Goal: Task Accomplishment & Management: Manage account settings

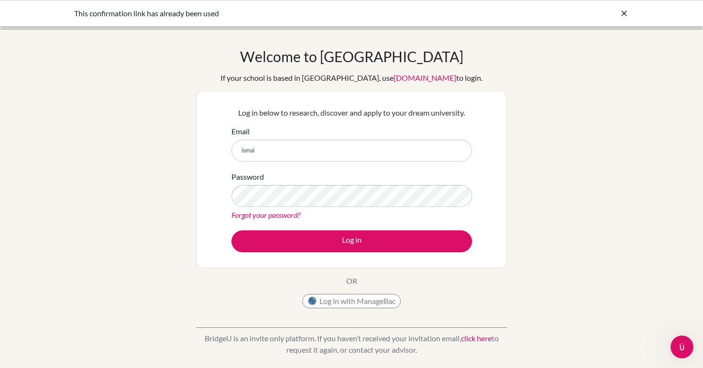
type input "[EMAIL_ADDRESS][DOMAIN_NAME]"
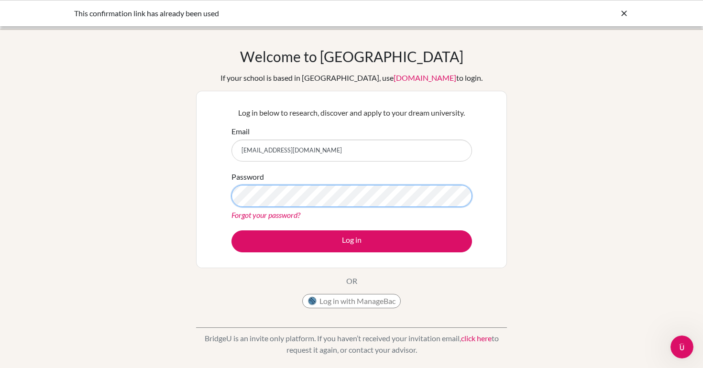
click at [232, 231] on button "Log in" at bounding box center [352, 242] width 241 height 22
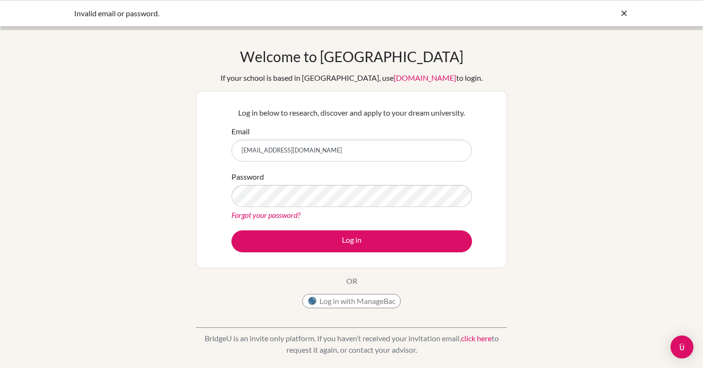
click at [290, 208] on div "Password Forgot your password?" at bounding box center [352, 196] width 241 height 50
click at [232, 231] on button "Log in" at bounding box center [352, 242] width 241 height 22
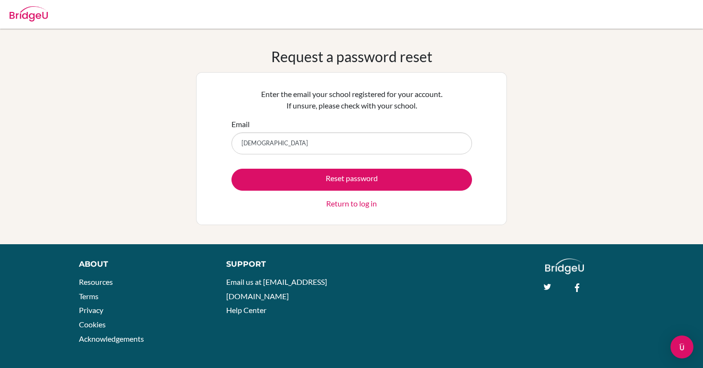
type input "[EMAIL_ADDRESS][DOMAIN_NAME]"
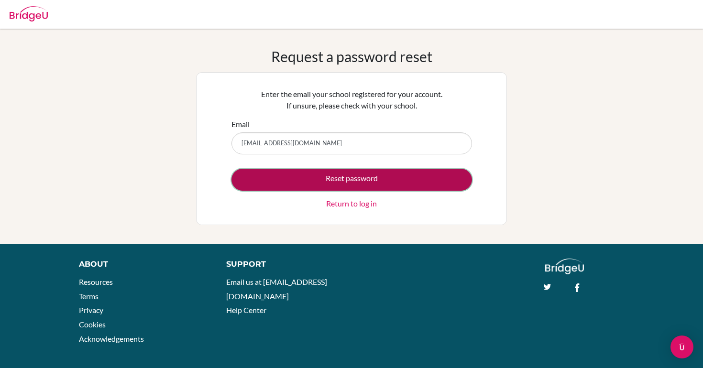
click at [354, 179] on button "Reset password" at bounding box center [352, 180] width 241 height 22
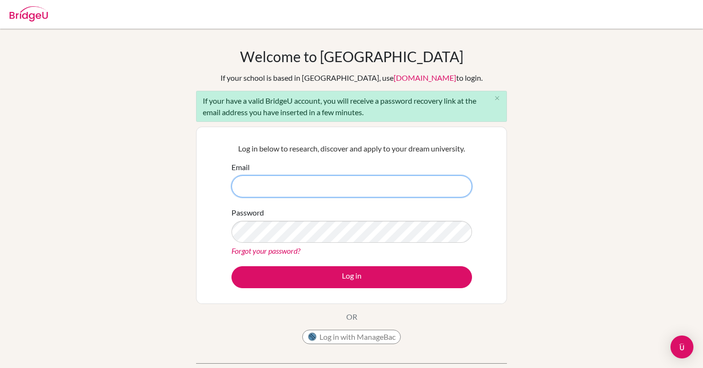
click at [267, 190] on input "Email" at bounding box center [352, 187] width 241 height 22
type input "ismailmuzammil2029@las.edu.pk"
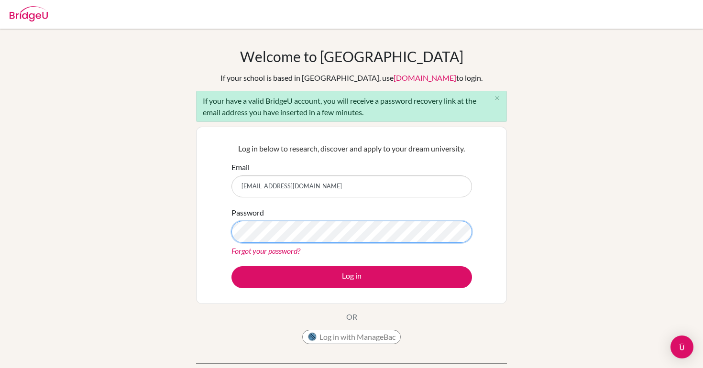
click at [232, 266] on button "Log in" at bounding box center [352, 277] width 241 height 22
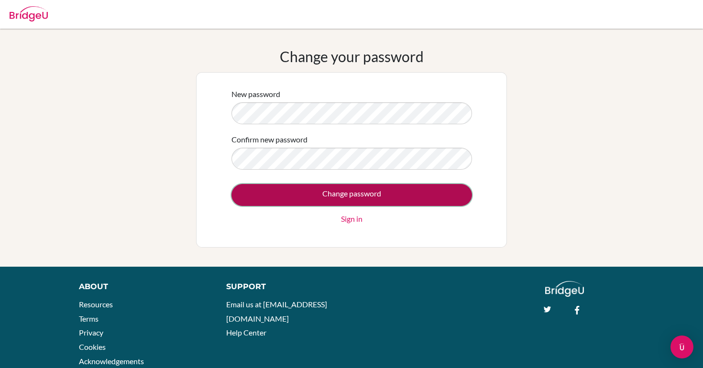
click at [299, 193] on input "Change password" at bounding box center [352, 195] width 241 height 22
